Goal: Task Accomplishment & Management: Manage account settings

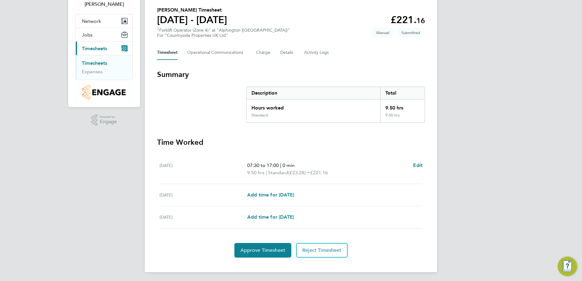
scroll to position [45, 0]
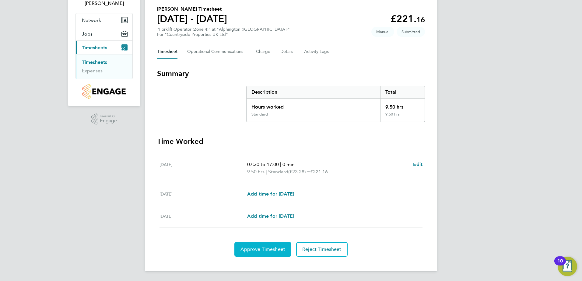
click at [264, 253] on button "Approve Timesheet" at bounding box center [262, 249] width 57 height 15
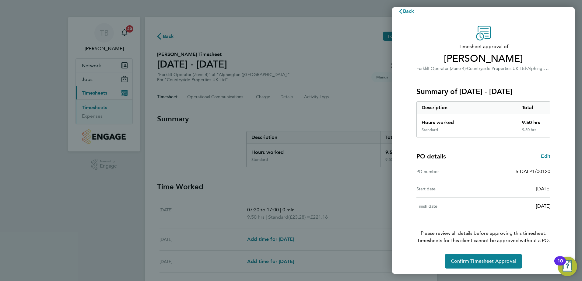
scroll to position [10, 0]
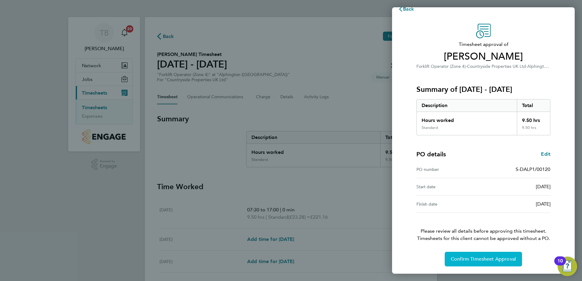
click at [491, 259] on span "Confirm Timesheet Approval" at bounding box center [483, 259] width 65 height 6
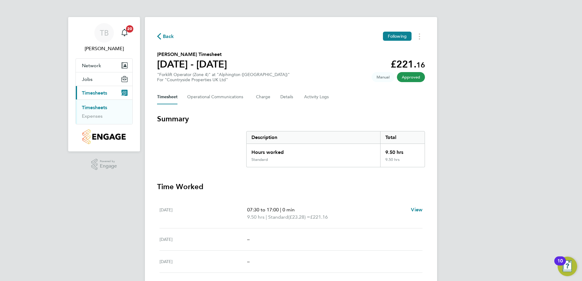
click at [91, 108] on link "Timesheets" at bounding box center [94, 108] width 25 height 6
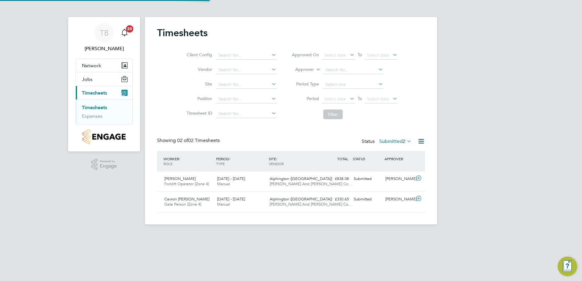
scroll to position [16, 53]
click at [187, 181] on div "Brian Holmes Forklift Operator (Zone 4) 25 - 31 Aug 2025" at bounding box center [188, 181] width 53 height 15
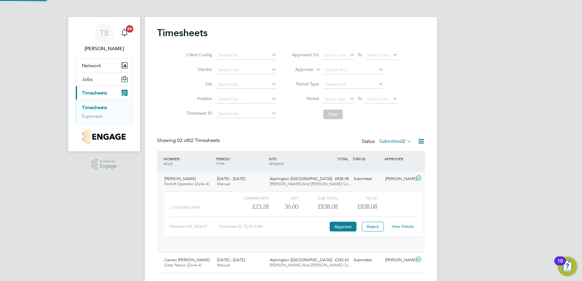
scroll to position [10, 59]
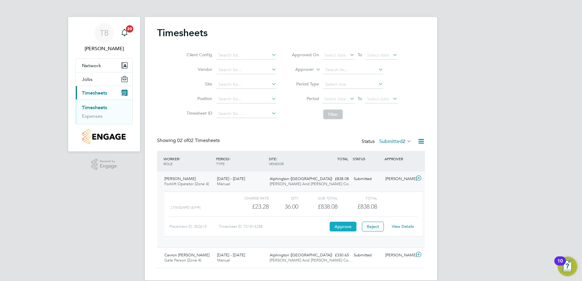
click at [349, 227] on button "Approve" at bounding box center [343, 227] width 27 height 10
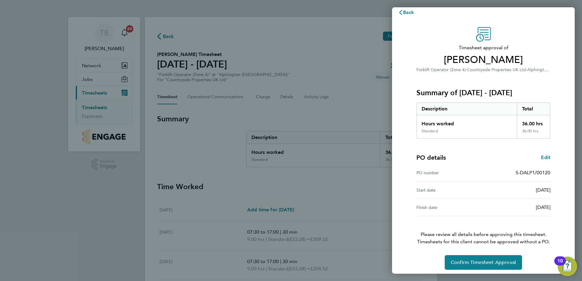
scroll to position [10, 0]
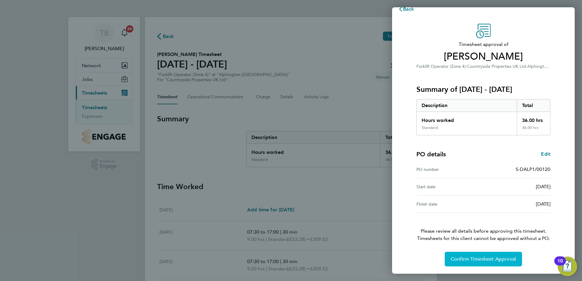
click at [473, 260] on span "Confirm Timesheet Approval" at bounding box center [483, 259] width 65 height 6
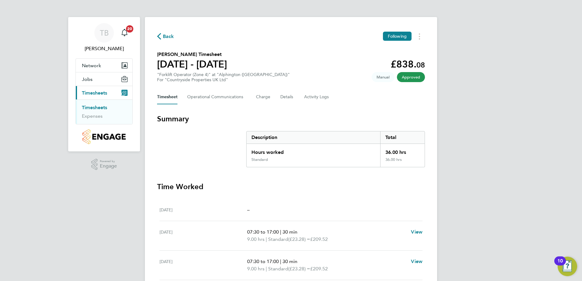
click at [101, 108] on link "Timesheets" at bounding box center [94, 108] width 25 height 6
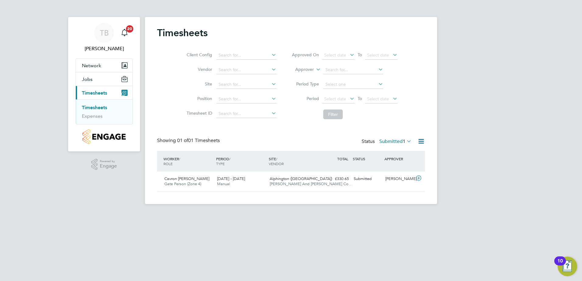
scroll to position [16, 53]
click at [87, 107] on link "Timesheets" at bounding box center [94, 108] width 25 height 6
